Goal: Information Seeking & Learning: Learn about a topic

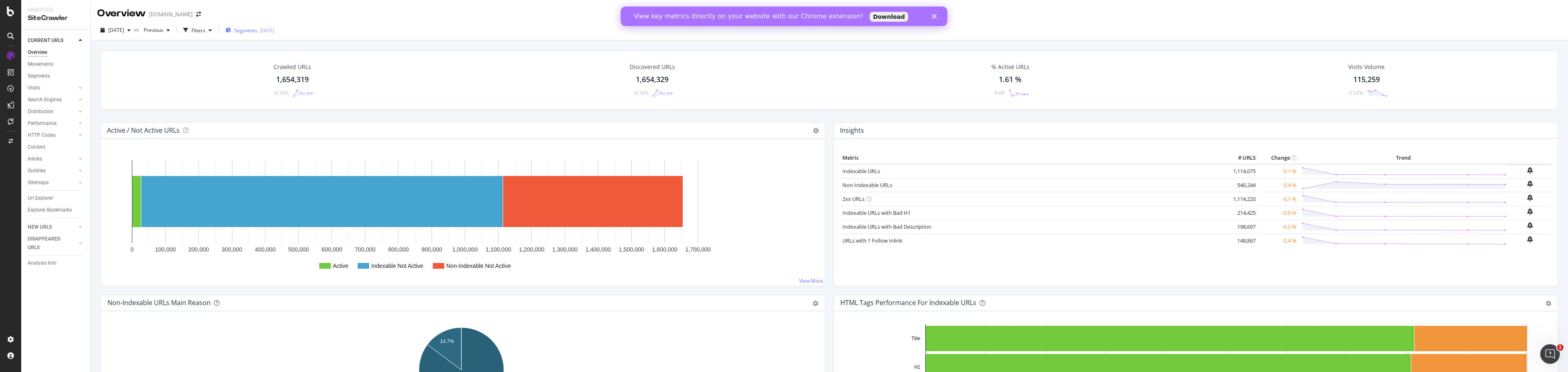
click at [231, 29] on icon "button" at bounding box center [228, 30] width 6 height 5
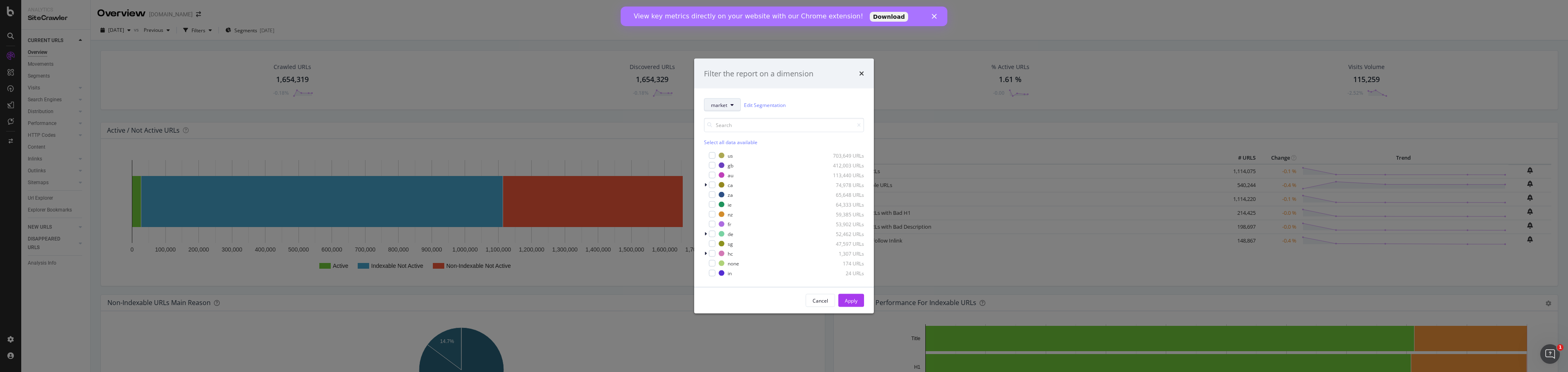
click at [719, 110] on button "market" at bounding box center [723, 104] width 37 height 13
click at [778, 219] on span "low-volume-ie-locations-EB-test" at bounding box center [749, 220] width 76 height 8
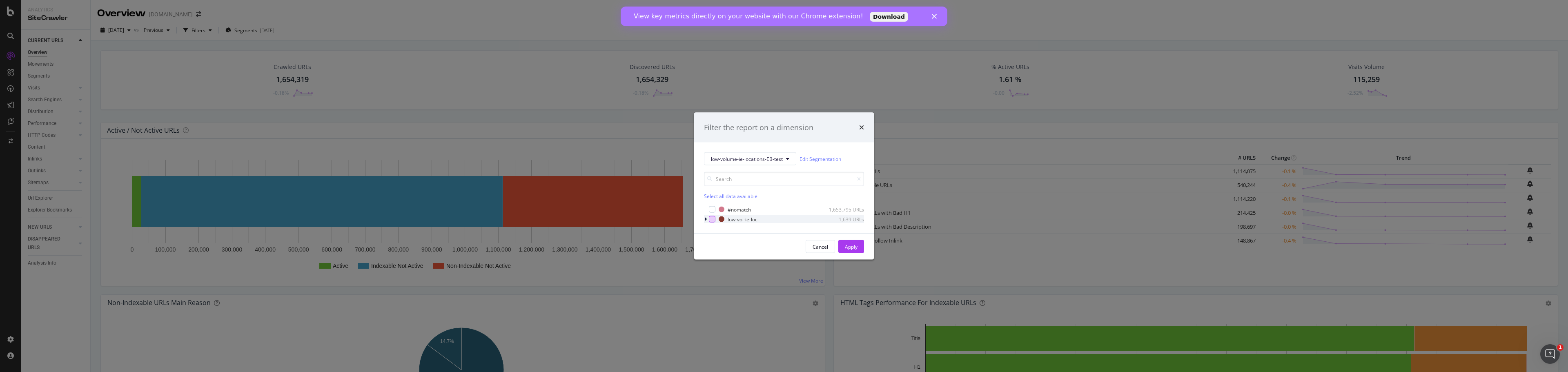
click at [710, 220] on div "modal" at bounding box center [712, 219] width 7 height 7
click at [848, 244] on div "Apply" at bounding box center [851, 246] width 13 height 7
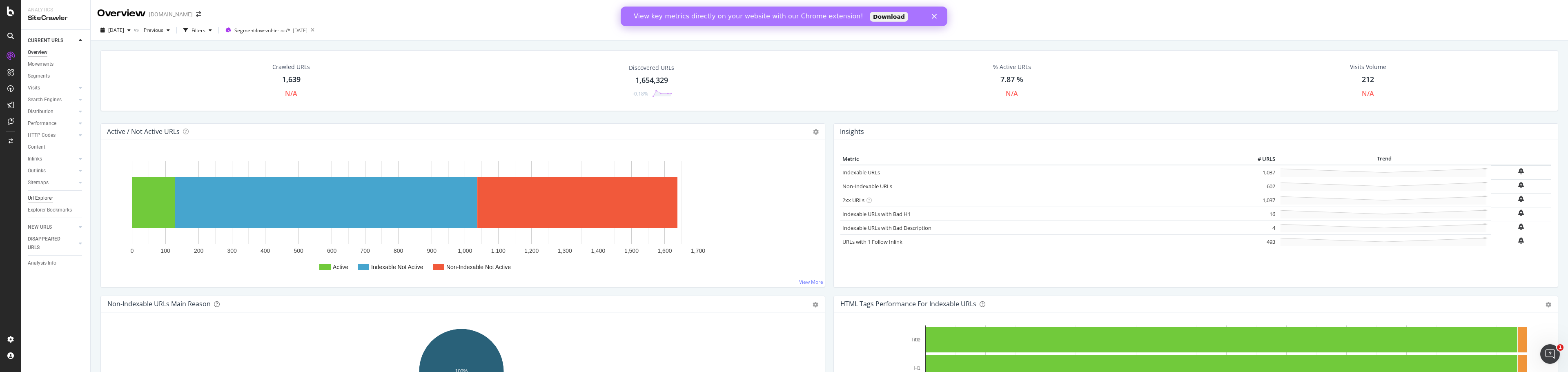
click at [41, 198] on div "Url Explorer" at bounding box center [41, 198] width 25 height 9
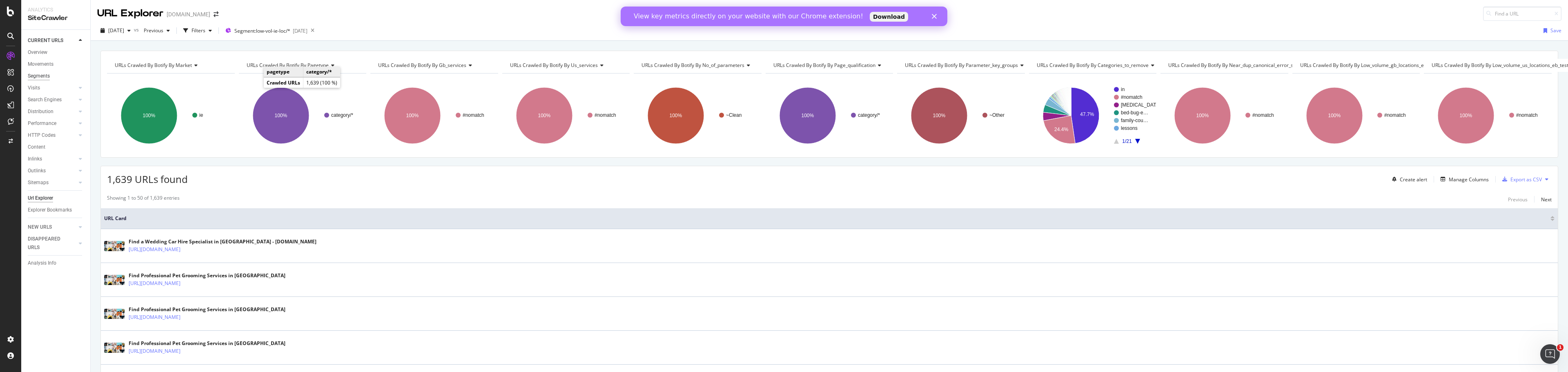
click at [42, 74] on div "Segments" at bounding box center [39, 76] width 22 height 9
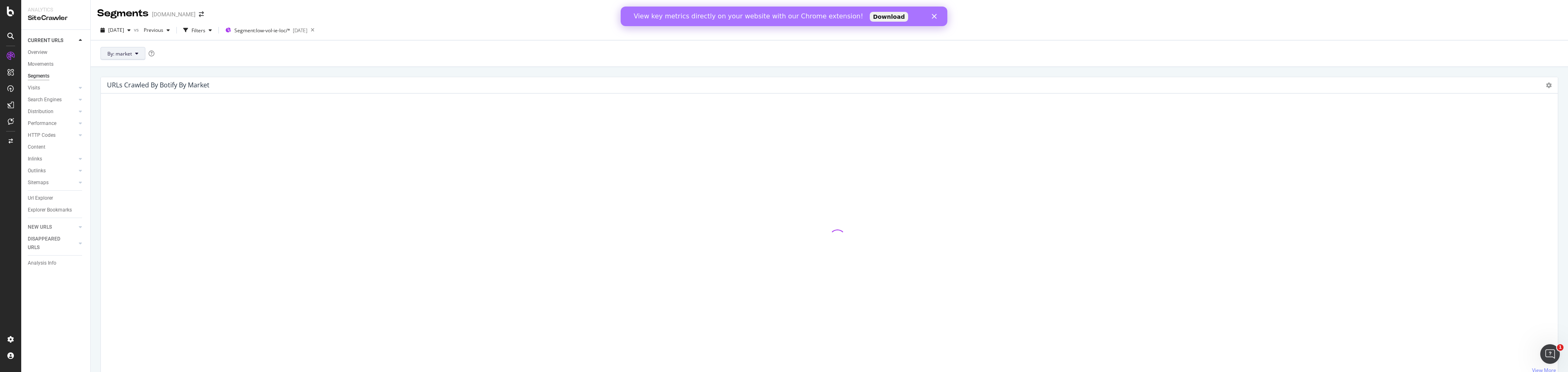
click at [130, 50] on button "By: market" at bounding box center [122, 52] width 45 height 13
click at [176, 199] on span "low_volume_ie_locations_eb_test" at bounding box center [152, 196] width 88 height 8
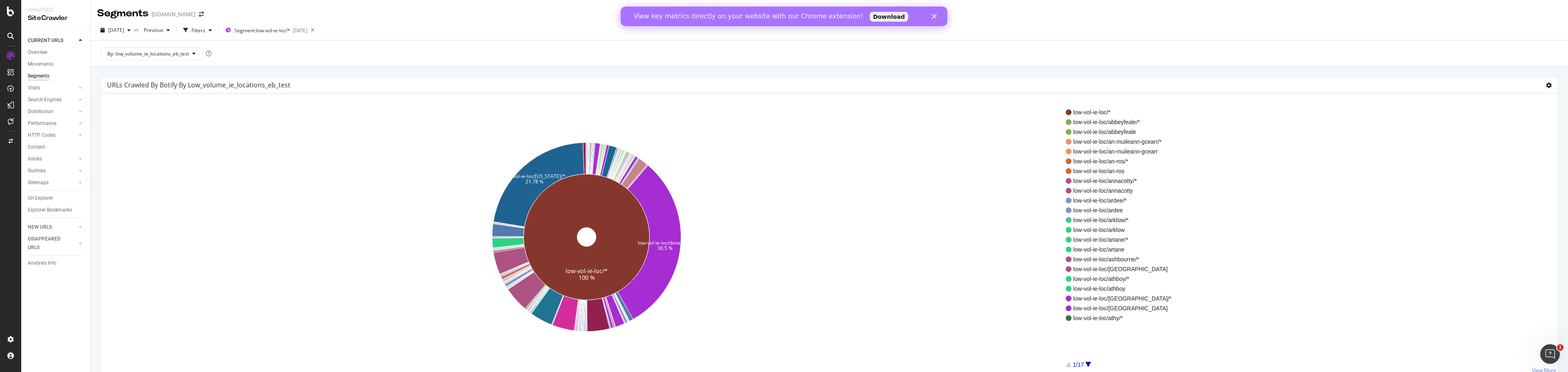
click at [1546, 85] on div "URLs Crawled By Botify By low_volume_ie_locations_eb_test Sunburst Treemap Tabl…" at bounding box center [830, 85] width 1457 height 17
click at [1546, 83] on icon at bounding box center [1549, 85] width 6 height 6
click at [1519, 126] on span "Table" at bounding box center [1524, 129] width 65 height 11
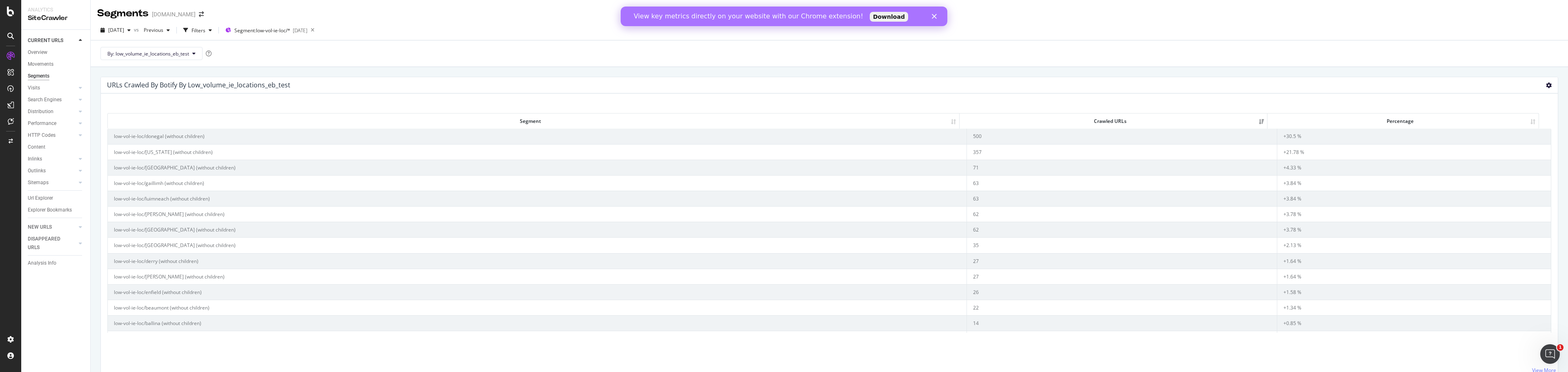
click at [1546, 84] on icon at bounding box center [1549, 85] width 6 height 6
click at [1528, 159] on span "Export as CSV" at bounding box center [1524, 160] width 65 height 11
click at [50, 133] on div "RealKeywords" at bounding box center [48, 134] width 36 height 8
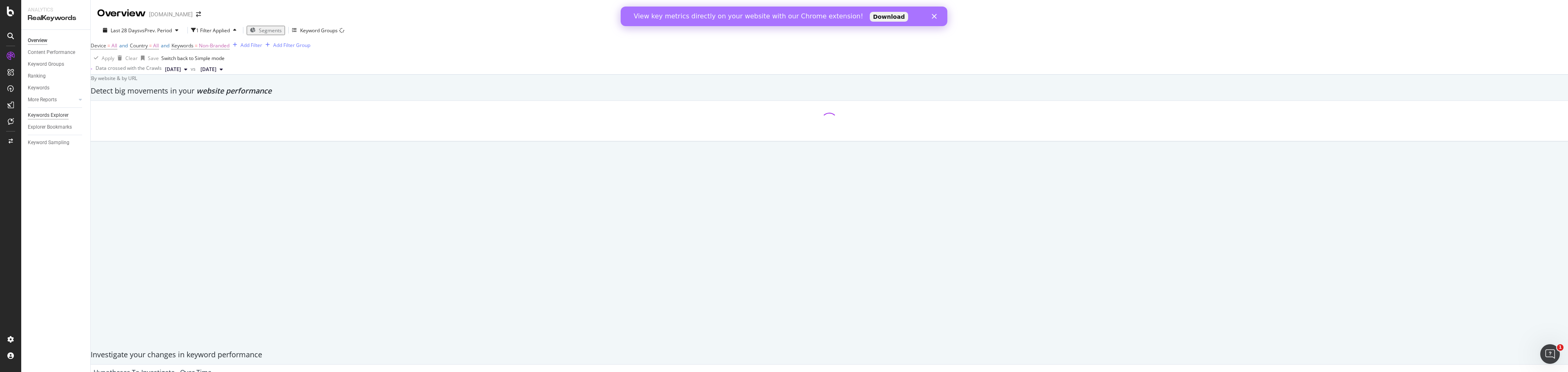
click at [52, 115] on div "Keywords Explorer" at bounding box center [49, 115] width 41 height 9
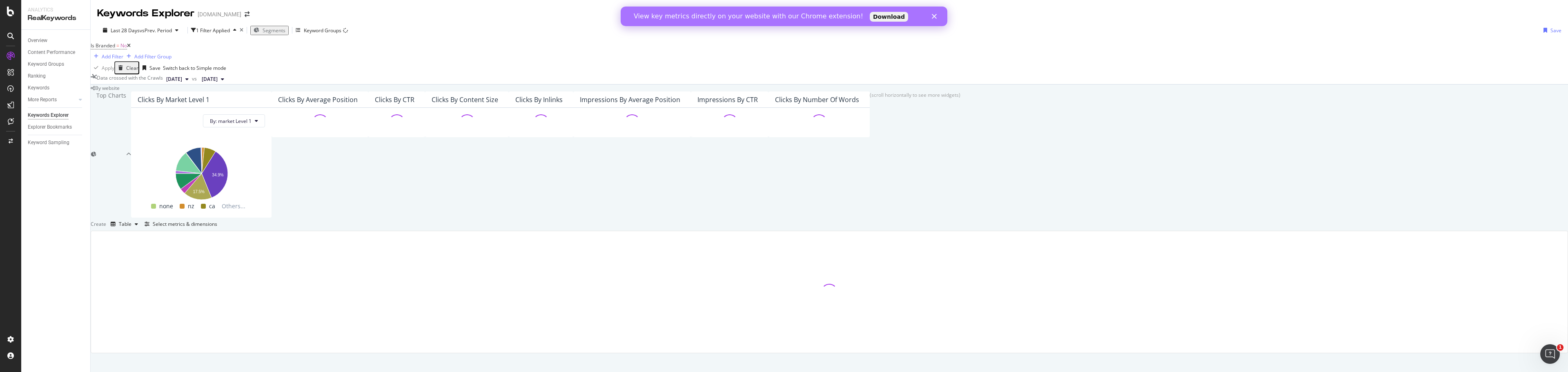
click at [131, 49] on icon at bounding box center [129, 46] width 4 height 5
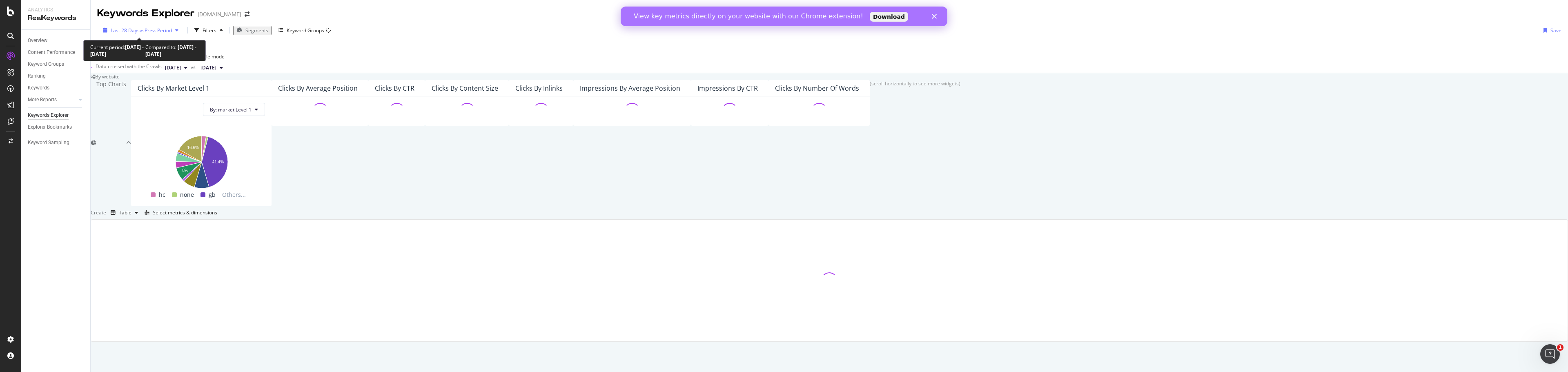
click at [151, 27] on span "vs Prev. Period" at bounding box center [155, 30] width 32 height 7
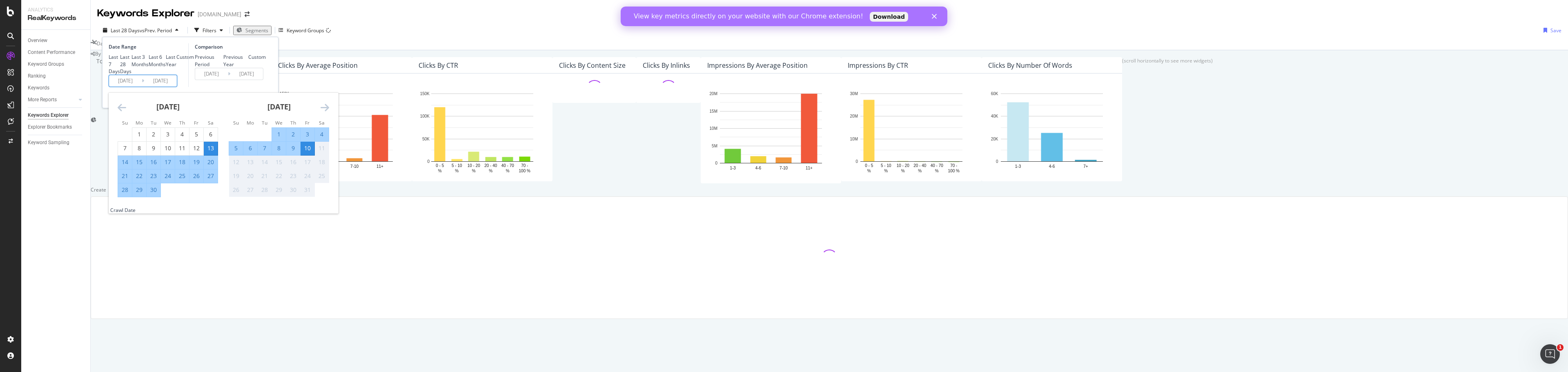
drag, startPoint x: 150, startPoint y: 121, endPoint x: 176, endPoint y: 121, distance: 26.0
click at [176, 86] on input "[DATE]" at bounding box center [160, 81] width 33 height 12
click at [157, 86] on input "[DATE]" at bounding box center [160, 81] width 33 height 12
drag, startPoint x: 149, startPoint y: 120, endPoint x: 189, endPoint y: 121, distance: 40.0
click at [189, 87] on div "Date Range Last 7 Days Last 28 Days Last 3 Months Last 6 Months Last Year Custo…" at bounding box center [190, 65] width 163 height 44
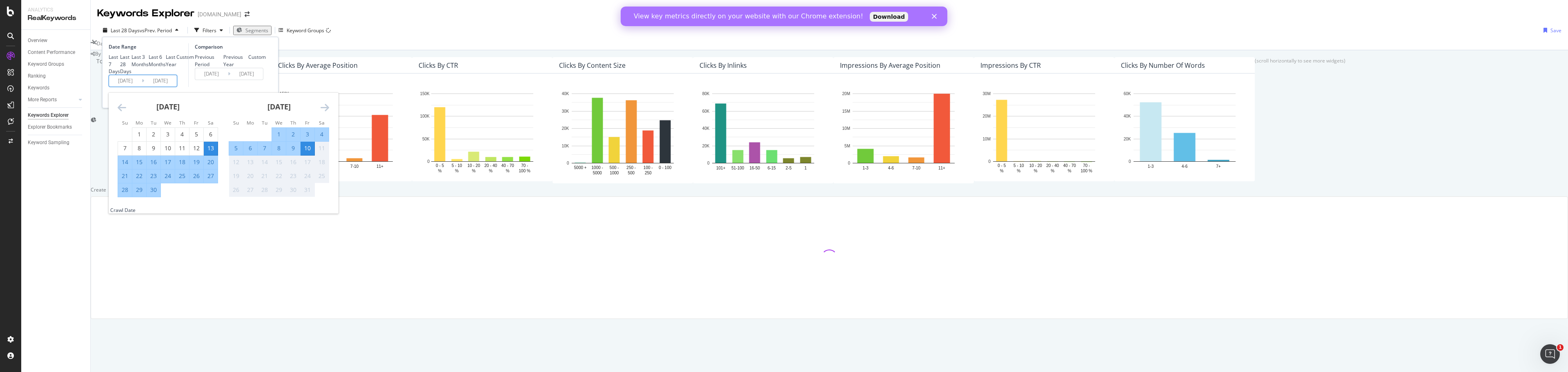
click at [141, 86] on input "[DATE]" at bounding box center [125, 81] width 33 height 12
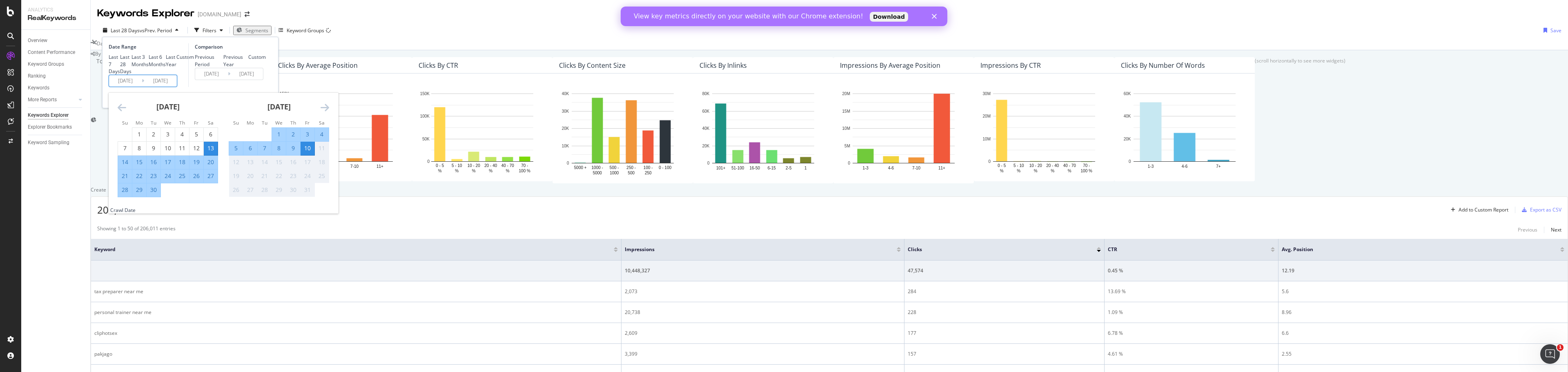
drag, startPoint x: 146, startPoint y: 118, endPoint x: 201, endPoint y: 119, distance: 55.0
click at [201, 87] on div "Date Range Last 7 Days Last 28 Days Last 3 Months Last 6 Months Last Year Custo…" at bounding box center [190, 65] width 163 height 44
drag, startPoint x: 138, startPoint y: 122, endPoint x: 101, endPoint y: 121, distance: 37.0
type input "[DATE]"
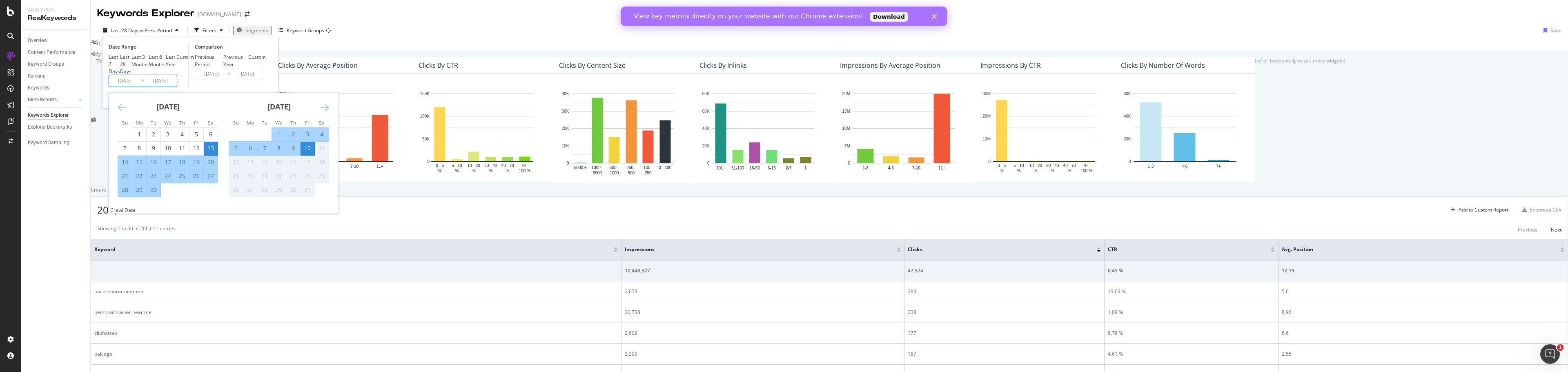
type input "[DATE]"
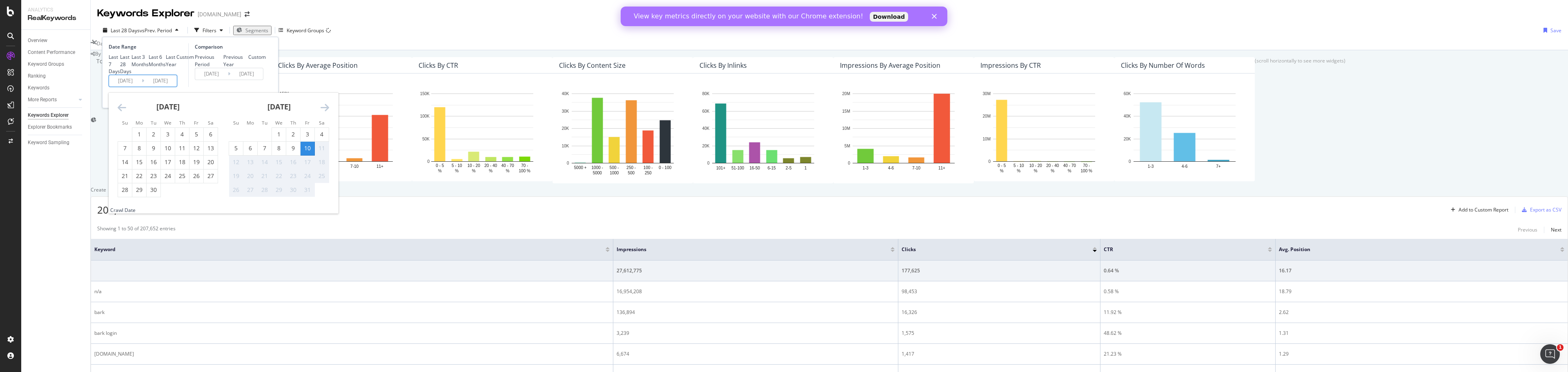
click at [123, 86] on input "[DATE]" at bounding box center [125, 81] width 33 height 12
type input "[DATE]"
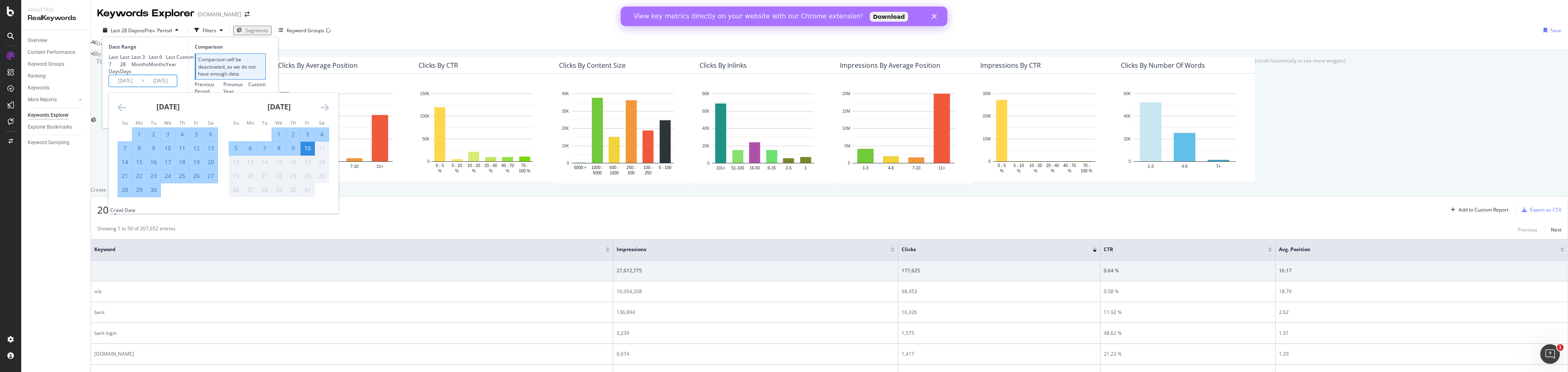
click at [172, 64] on div "Last 7 Days Last 28 Days Last 3 Months Last 6 Months Last Year Custom" at bounding box center [148, 63] width 78 height 20
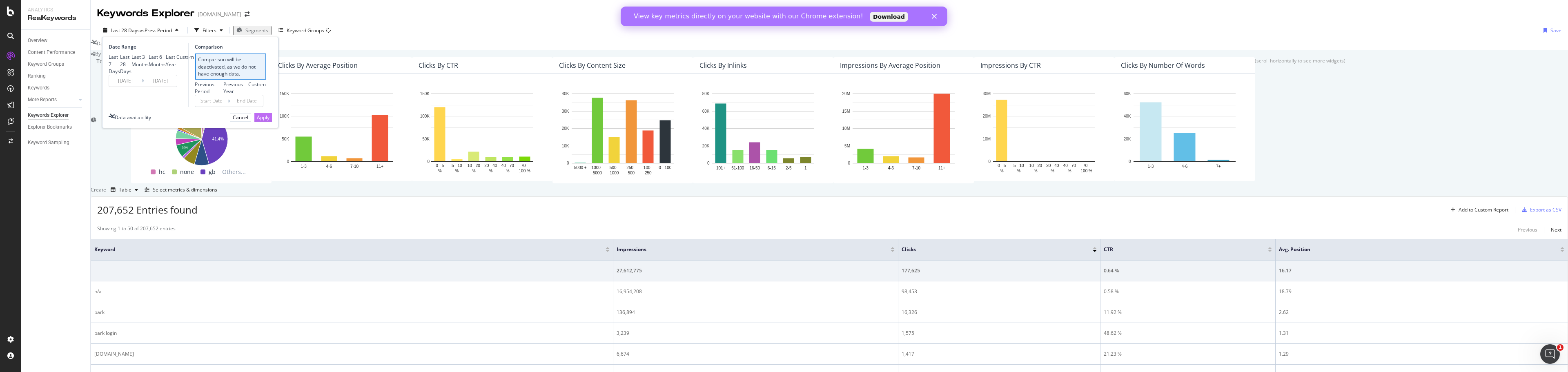
click at [258, 120] on div "Apply" at bounding box center [262, 117] width 13 height 7
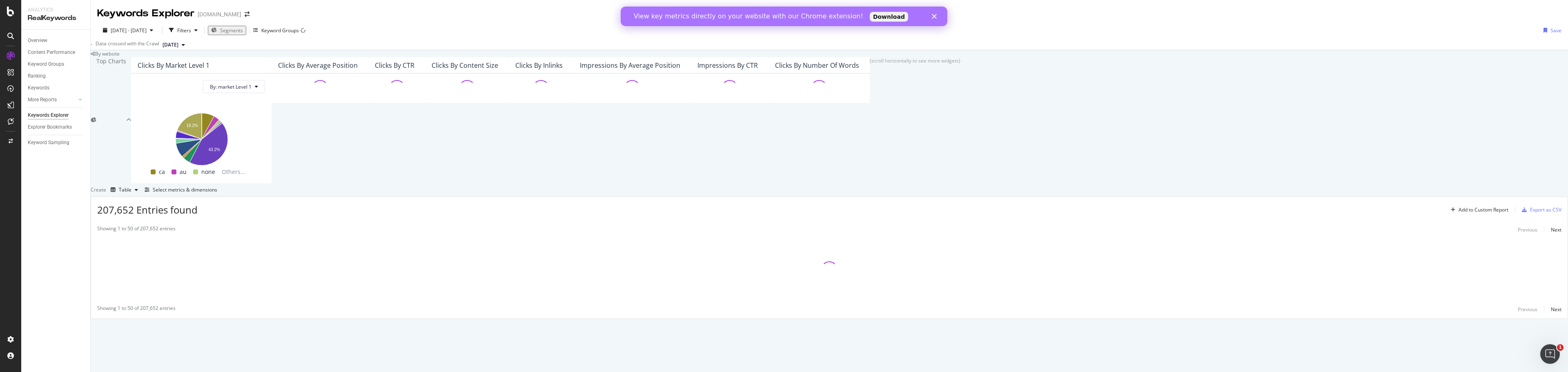
click at [243, 31] on span "Segments" at bounding box center [232, 30] width 23 height 7
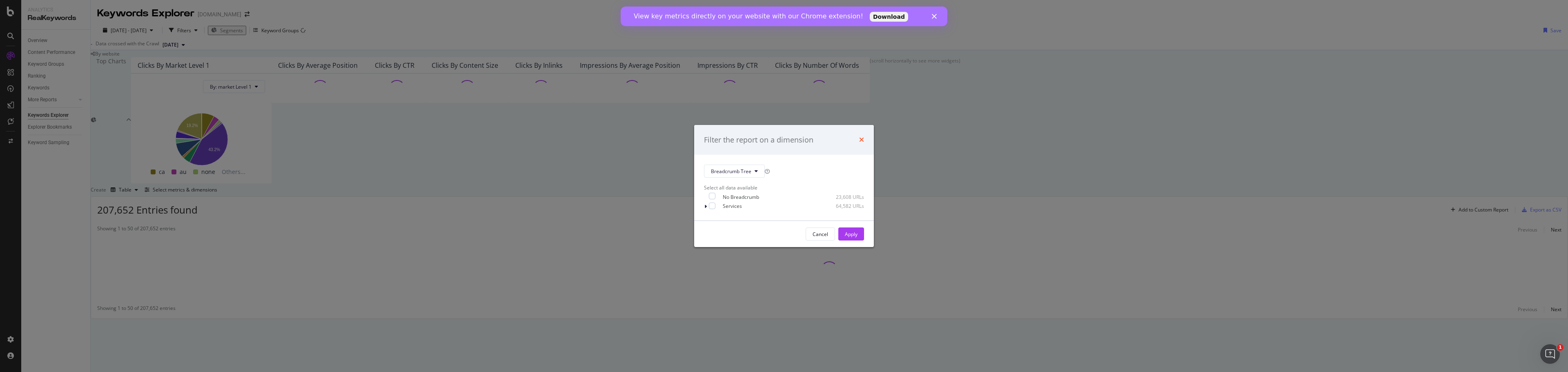
click at [861, 136] on icon "times" at bounding box center [861, 139] width 5 height 7
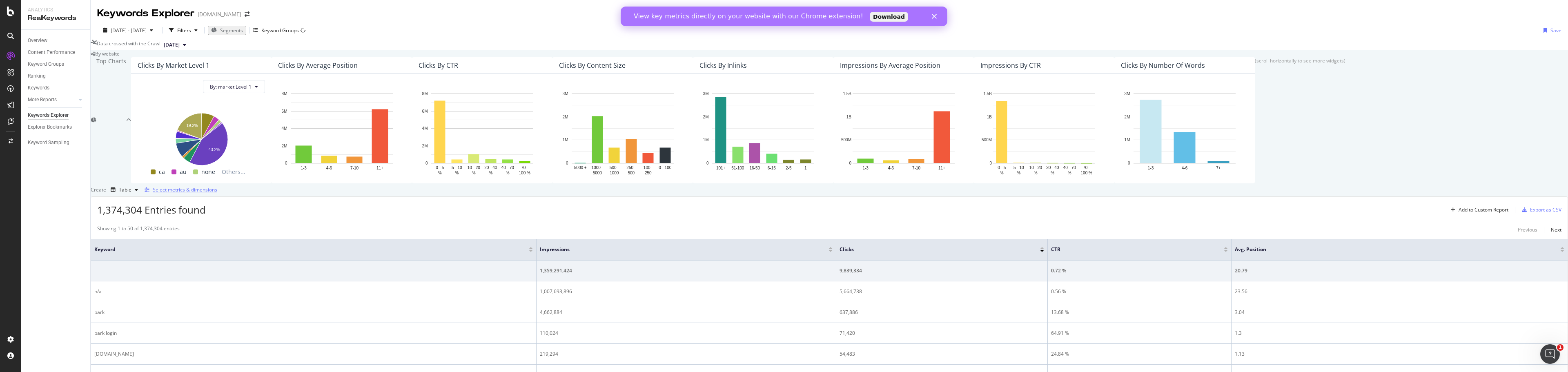
click at [218, 194] on button "Select metrics & dimensions" at bounding box center [179, 189] width 76 height 10
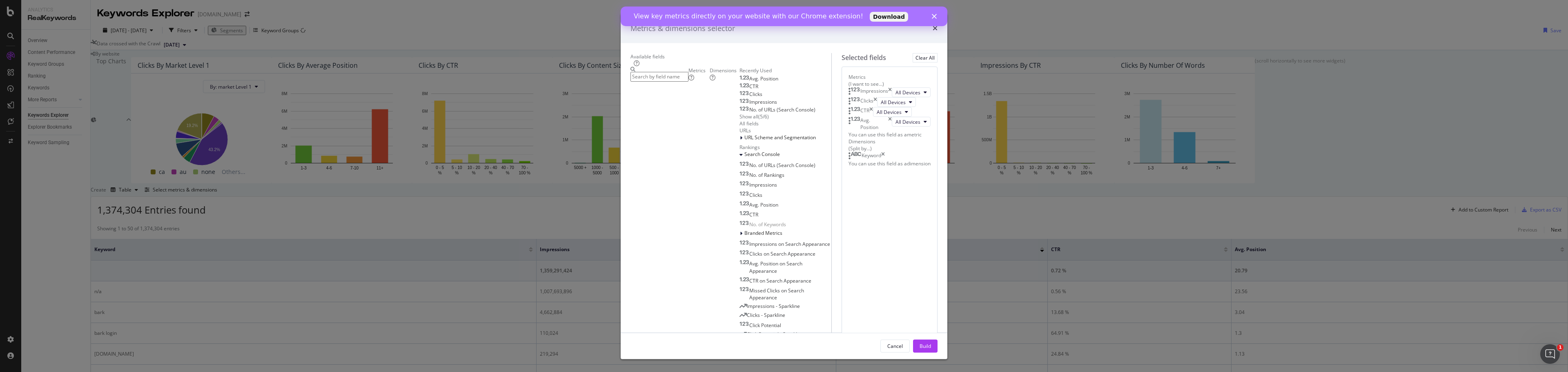
click at [710, 81] on div "Dimensions" at bounding box center [725, 74] width 30 height 14
click at [885, 160] on icon "times" at bounding box center [883, 155] width 4 height 8
click at [737, 153] on icon "modal" at bounding box center [738, 151] width 3 height 5
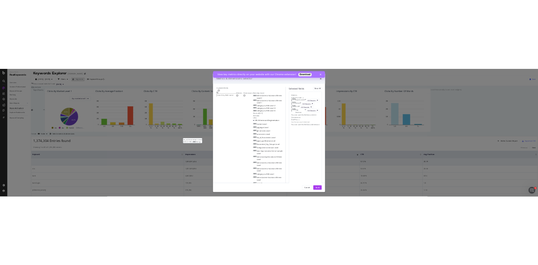
scroll to position [210, 0]
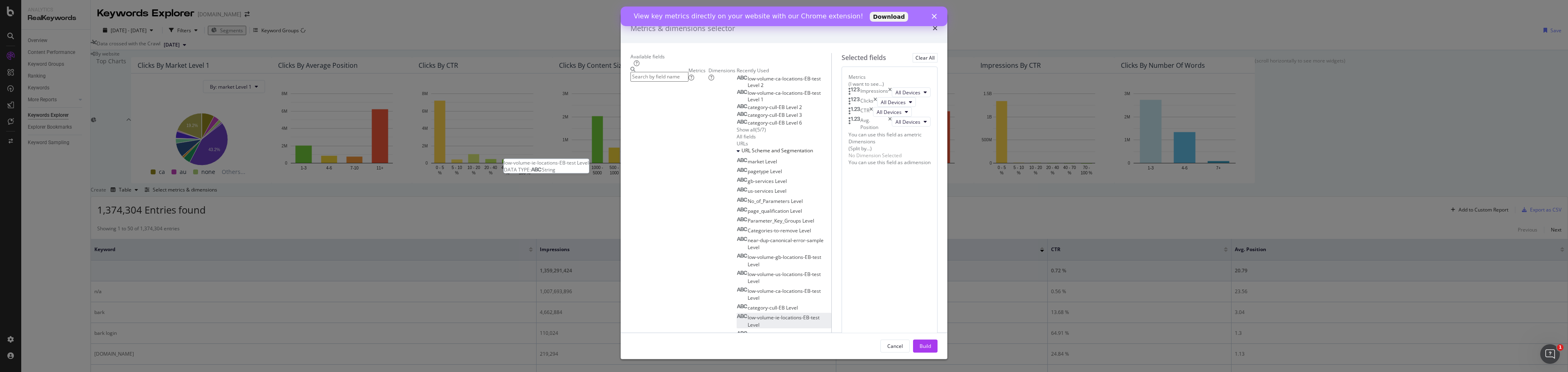
click at [748, 314] on span "low-volume-ie-locations-EB-test Level" at bounding box center [784, 321] width 72 height 14
click at [937, 339] on button "Build" at bounding box center [925, 345] width 24 height 13
